Goal: Obtain resource: Download file/media

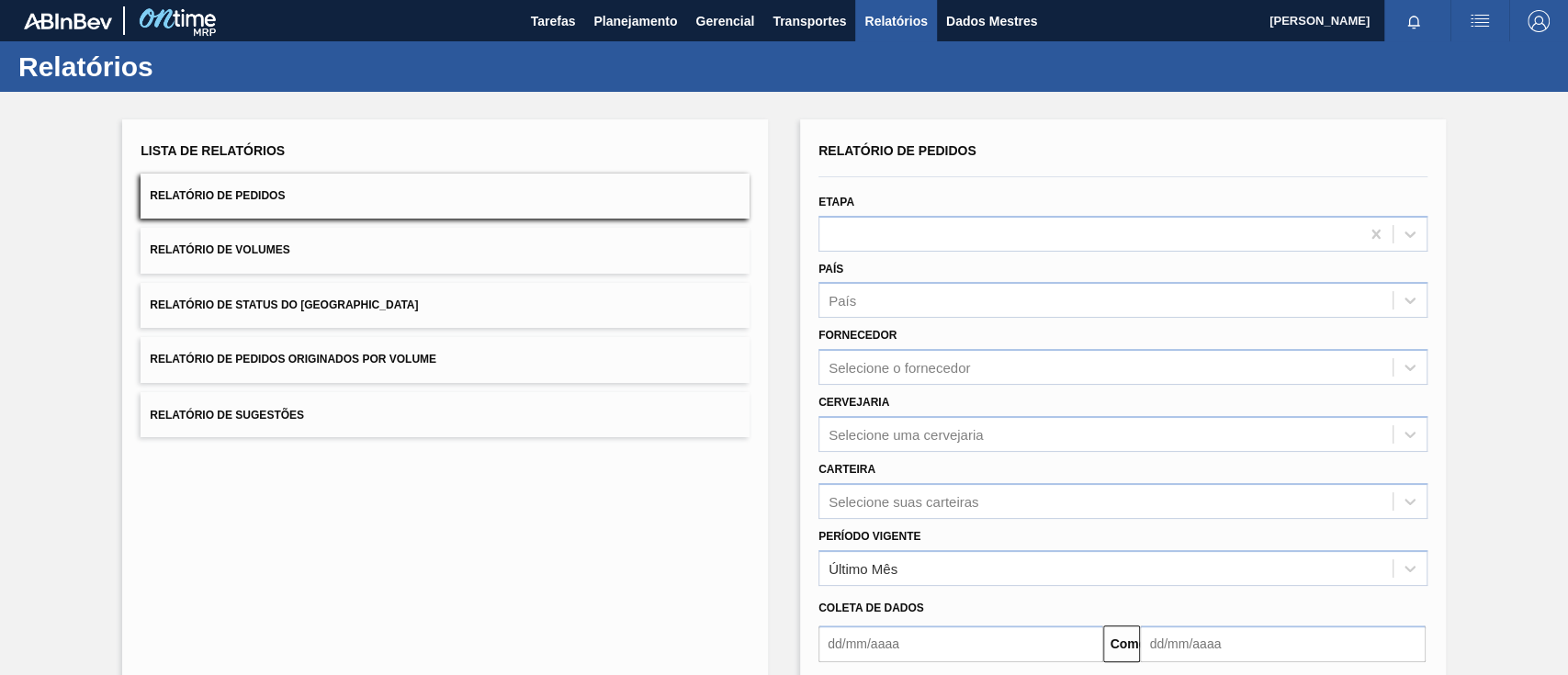
click at [460, 360] on button "Relatório de Pedidos Originados por Volume" at bounding box center [444, 360] width 609 height 45
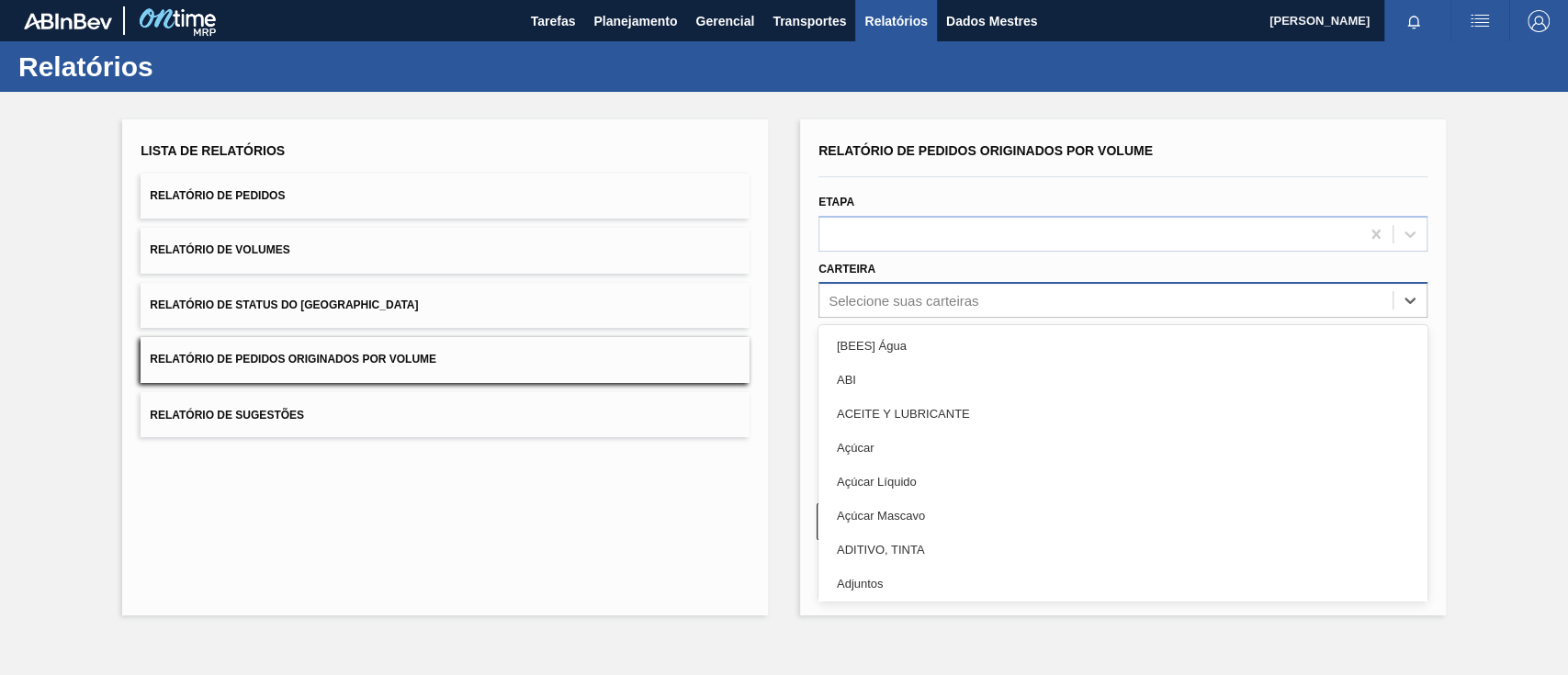
click at [919, 296] on font "Selecione suas carteiras" at bounding box center [903, 301] width 150 height 16
type input "gar"
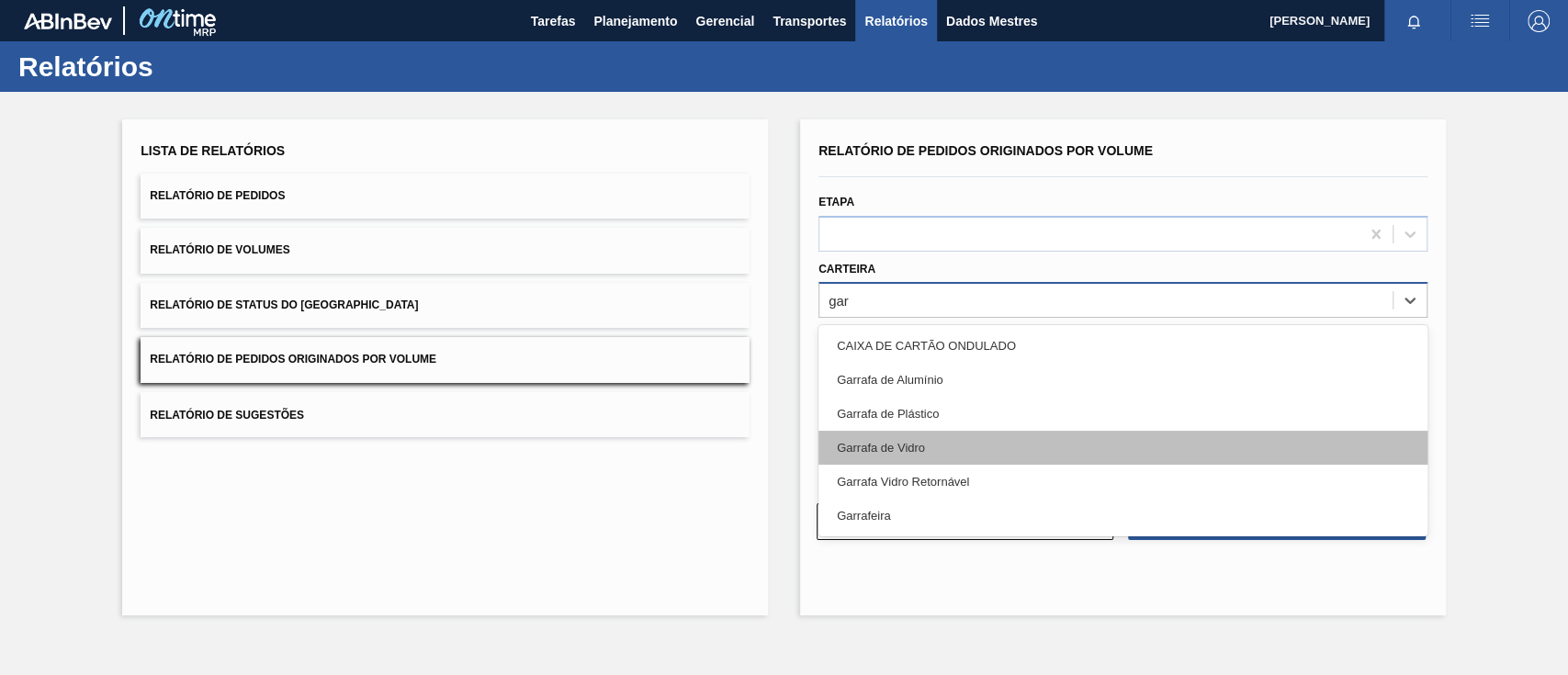
click at [873, 438] on div "Garrafa de Vidro" at bounding box center [1122, 447] width 609 height 34
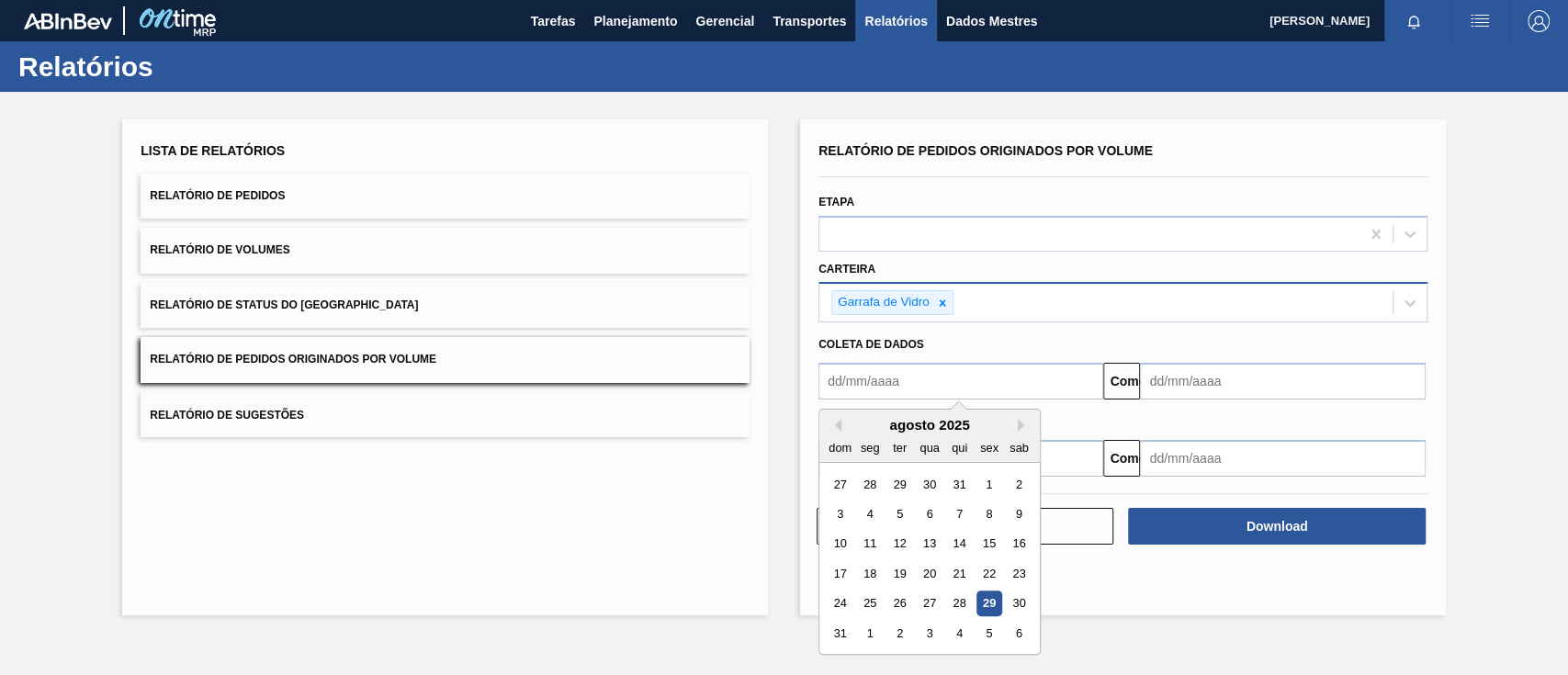
click at [897, 378] on input "text" at bounding box center [960, 381] width 284 height 36
drag, startPoint x: 988, startPoint y: 482, endPoint x: 1006, endPoint y: 467, distance: 23.4
click at [988, 482] on font "1" at bounding box center [988, 485] width 7 height 14
type input "[DATE]"
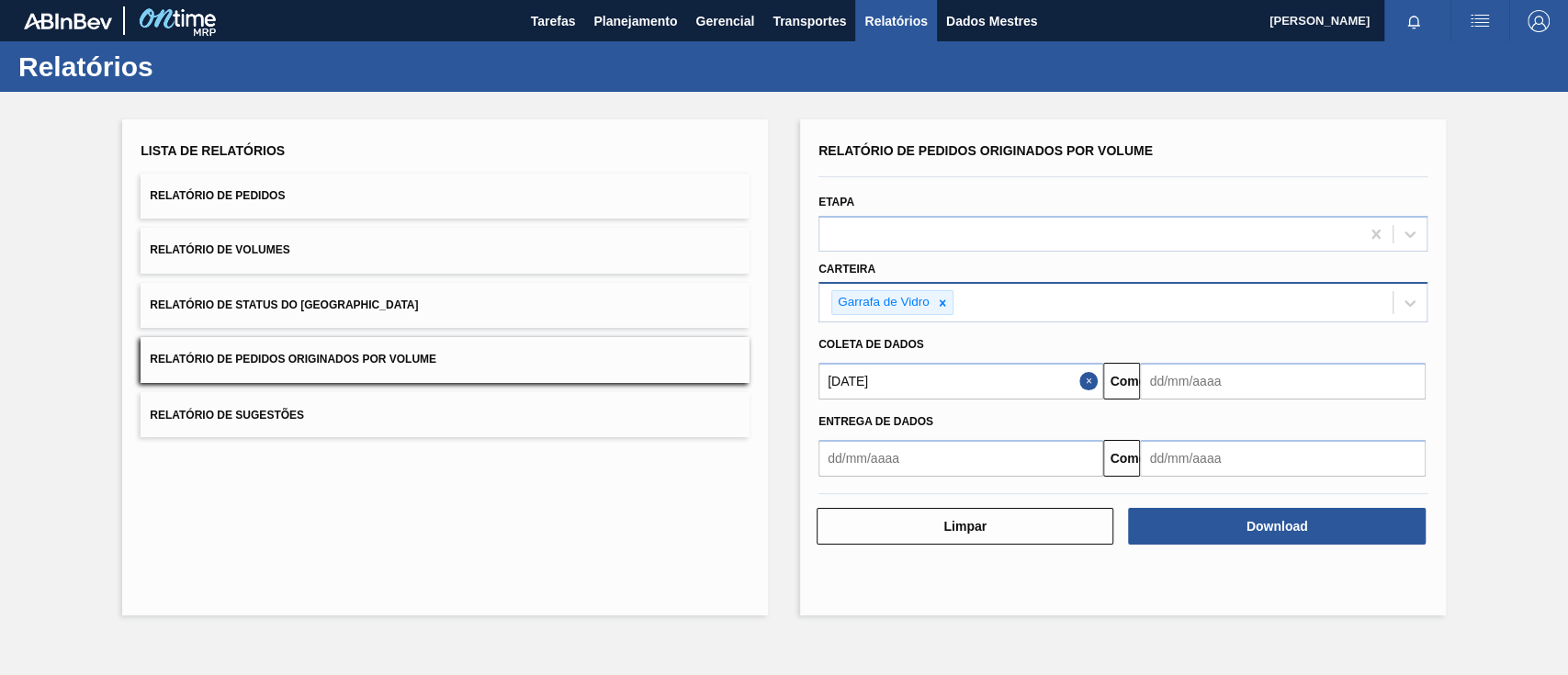
click at [1199, 382] on input "text" at bounding box center [1282, 381] width 284 height 36
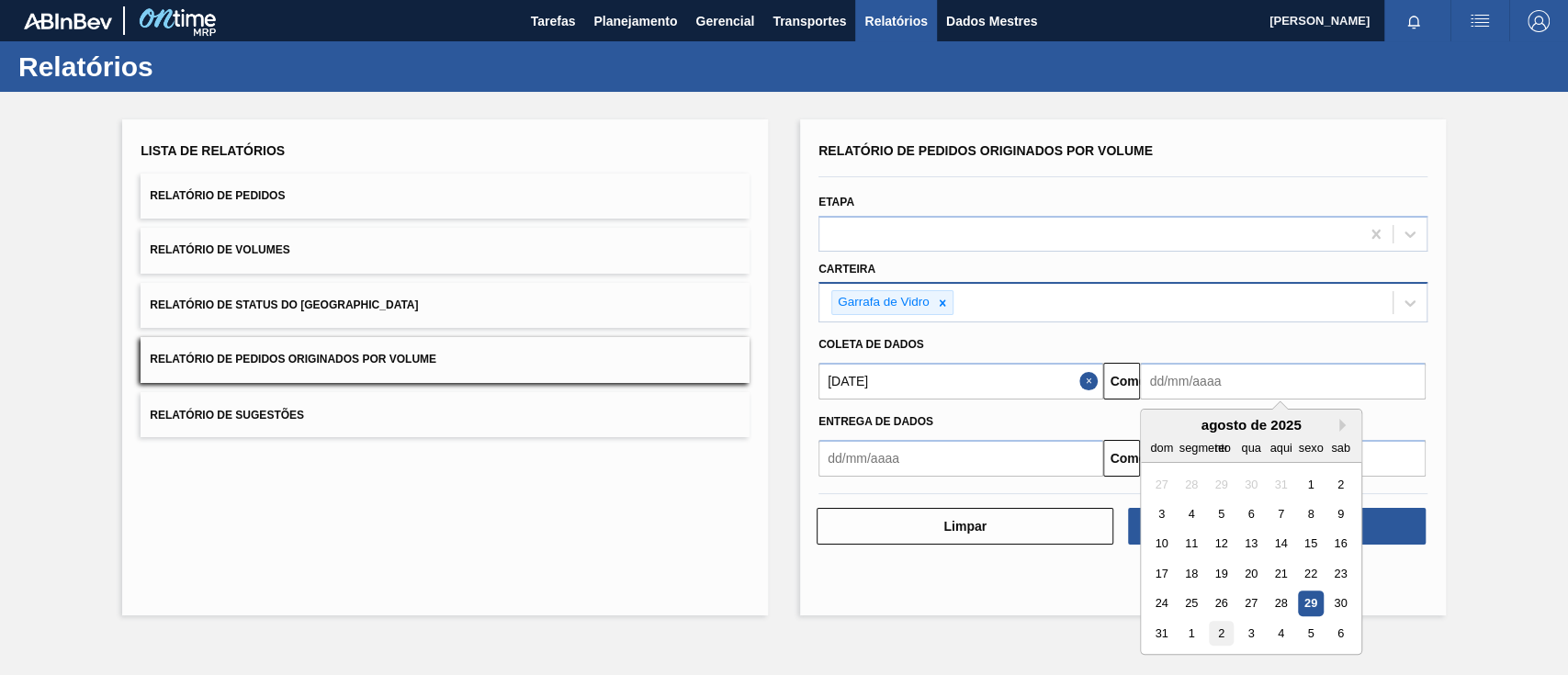
click at [1220, 637] on font "2" at bounding box center [1221, 634] width 7 height 14
type input "[DATE]"
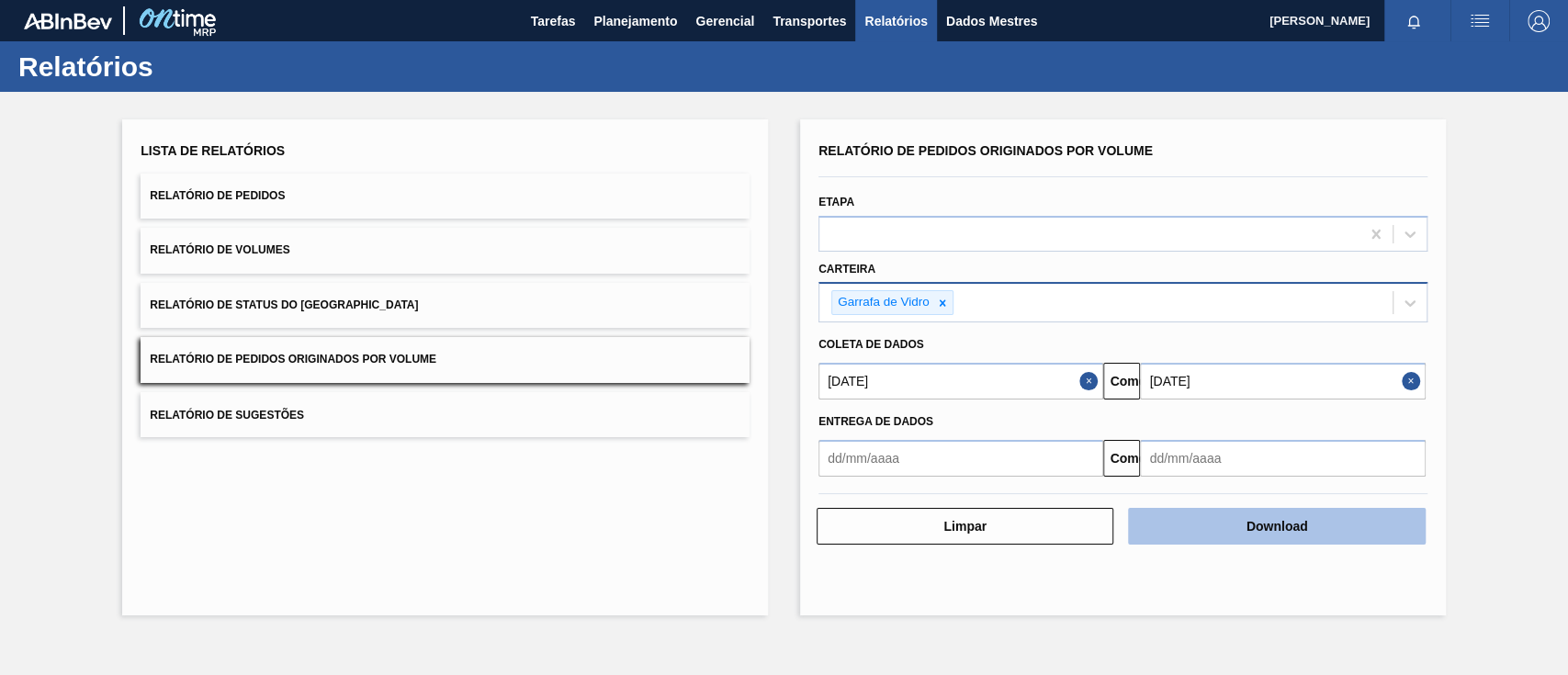
click at [1277, 519] on font "Download" at bounding box center [1277, 526] width 62 height 15
